Goal: Information Seeking & Learning: Find specific fact

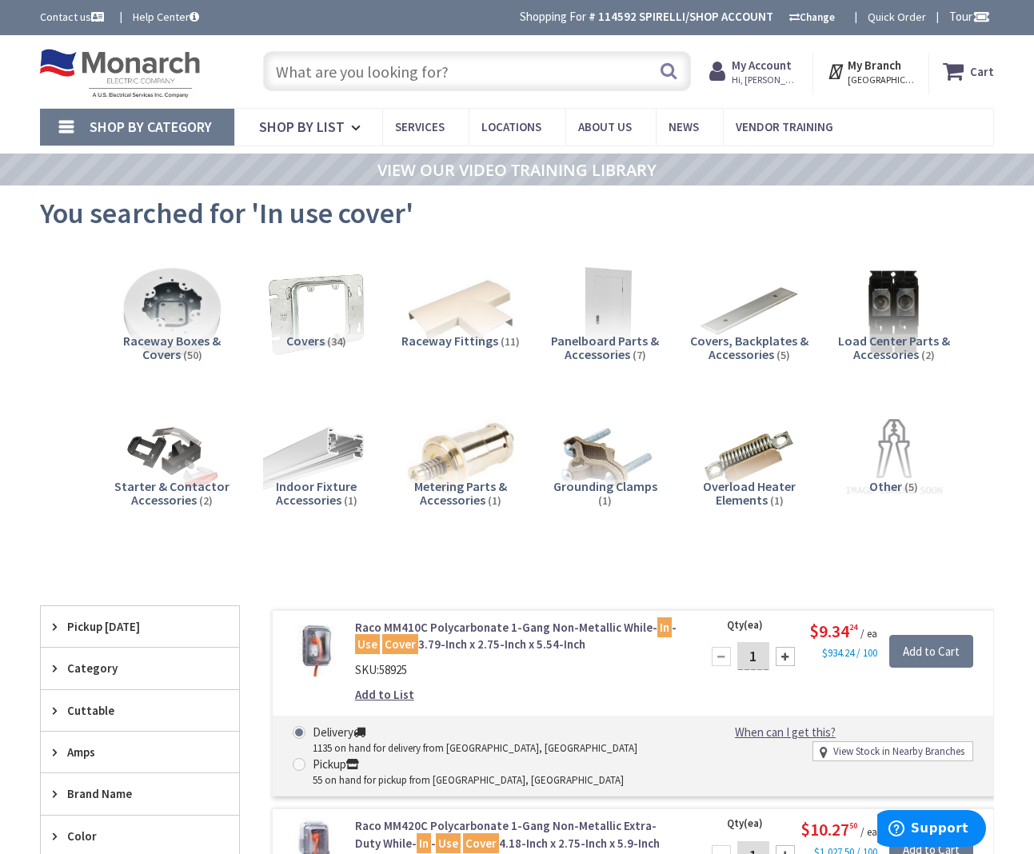
scroll to position [0, 1]
drag, startPoint x: 469, startPoint y: 61, endPoint x: 476, endPoint y: 83, distance: 23.5
click at [469, 62] on input "text" at bounding box center [477, 71] width 428 height 40
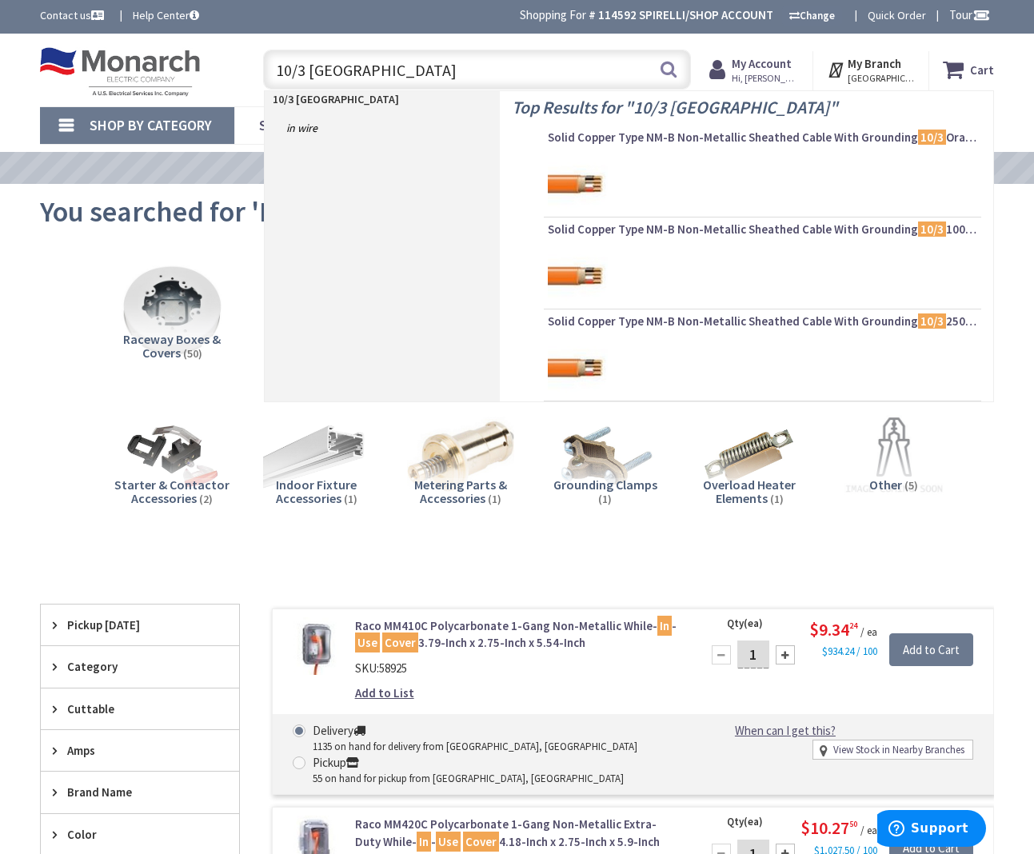
type input "10/3 romex"
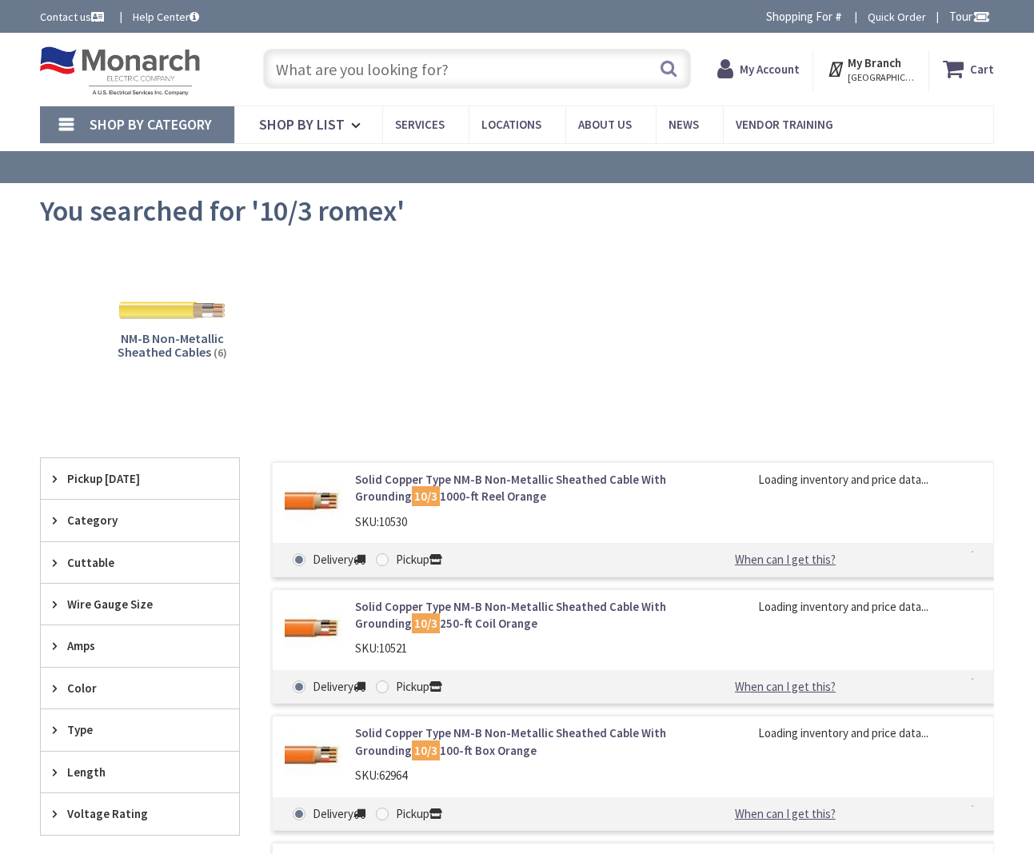
type input "[GEOGRAPHIC_DATA], [GEOGRAPHIC_DATA]"
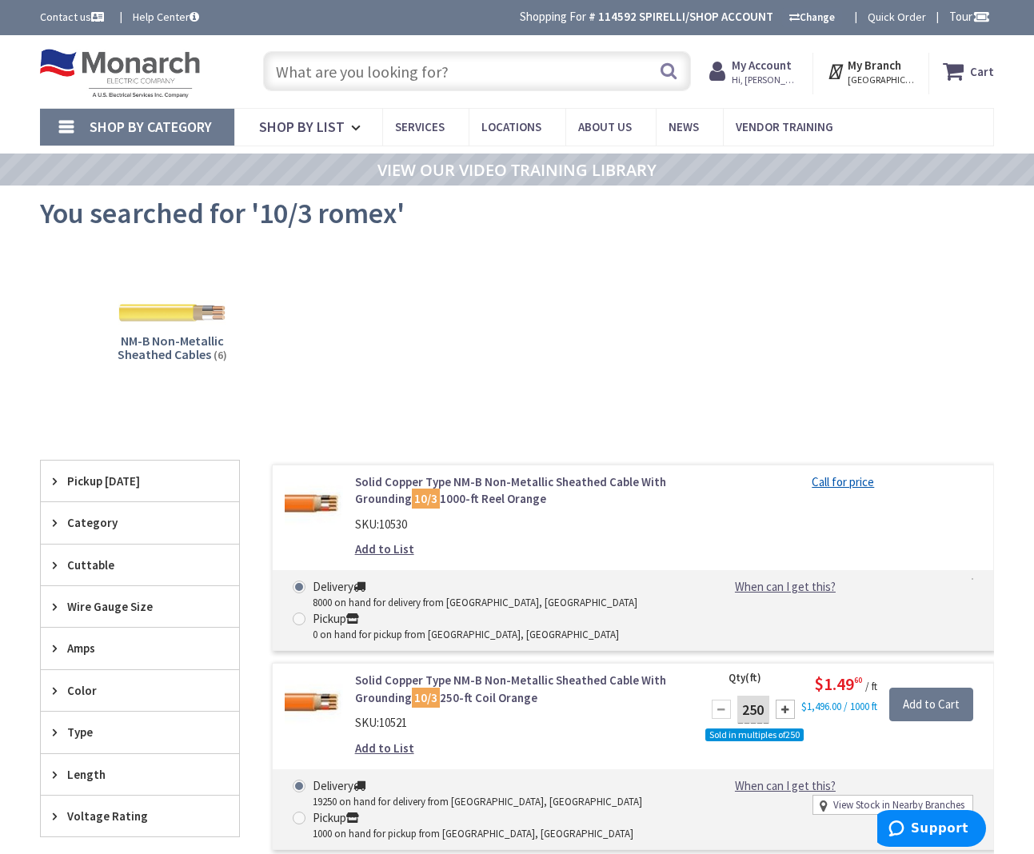
drag, startPoint x: 431, startPoint y: 81, endPoint x: 596, endPoint y: 56, distance: 166.6
click at [433, 79] on input "text" at bounding box center [477, 71] width 428 height 40
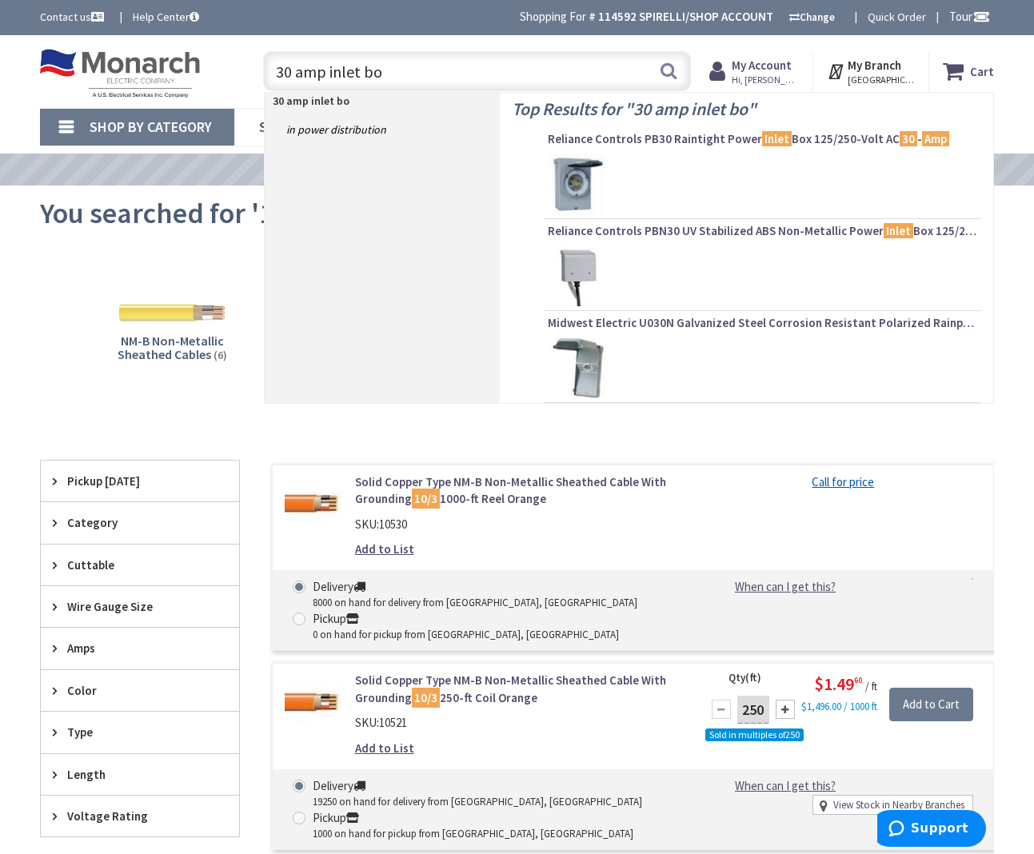
type input "30 amp inlet box"
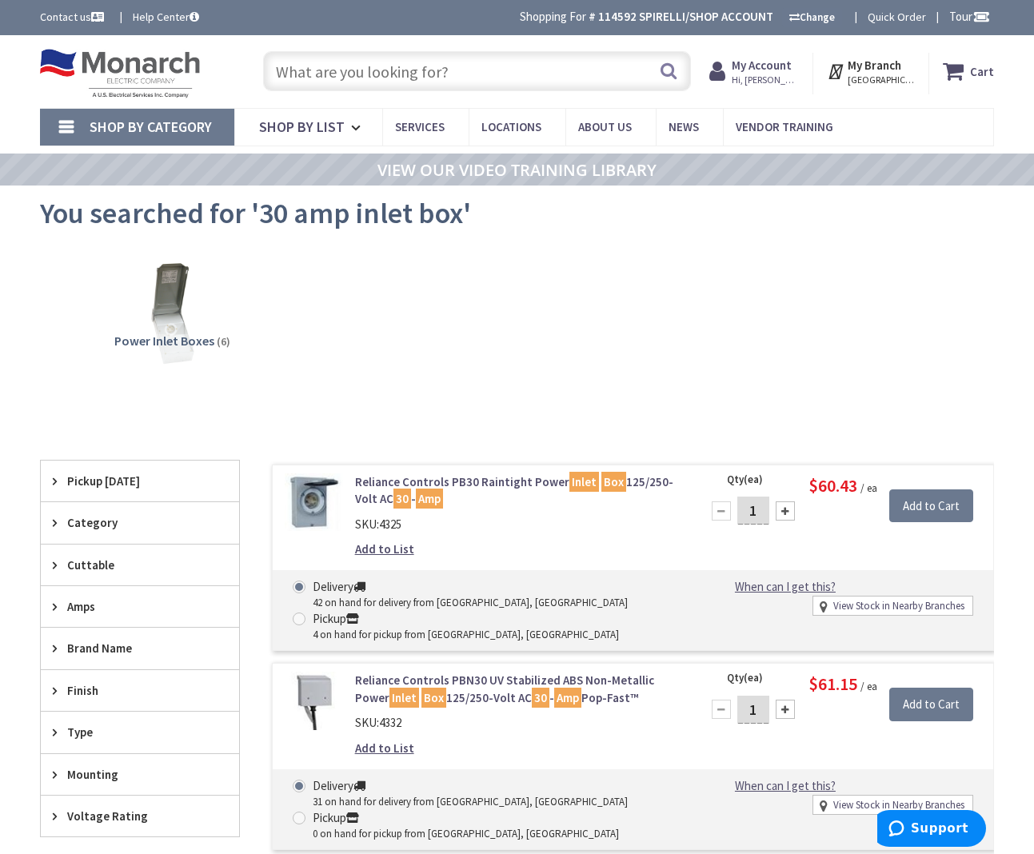
drag, startPoint x: 494, startPoint y: 76, endPoint x: 421, endPoint y: 82, distance: 73.8
click at [493, 77] on input "text" at bounding box center [477, 71] width 428 height 40
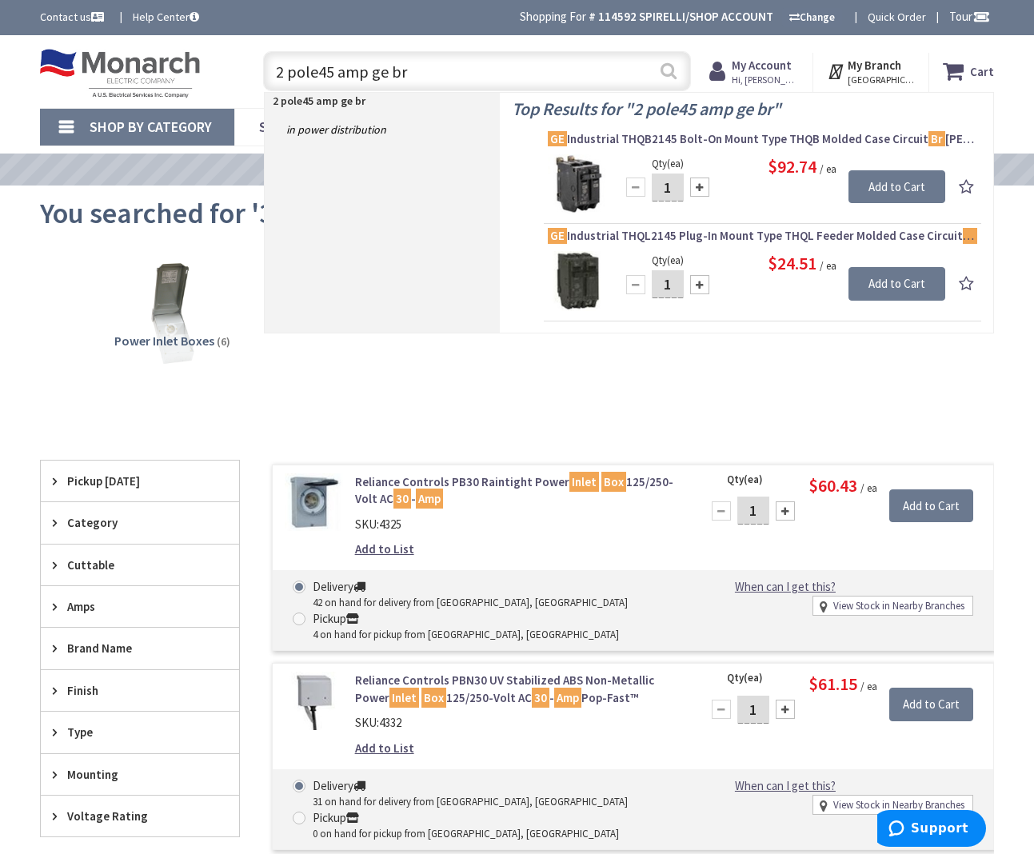
type input "2 pole45 amp ge br"
click at [673, 74] on button "Search" at bounding box center [668, 71] width 21 height 36
